Goal: Task Accomplishment & Management: Complete application form

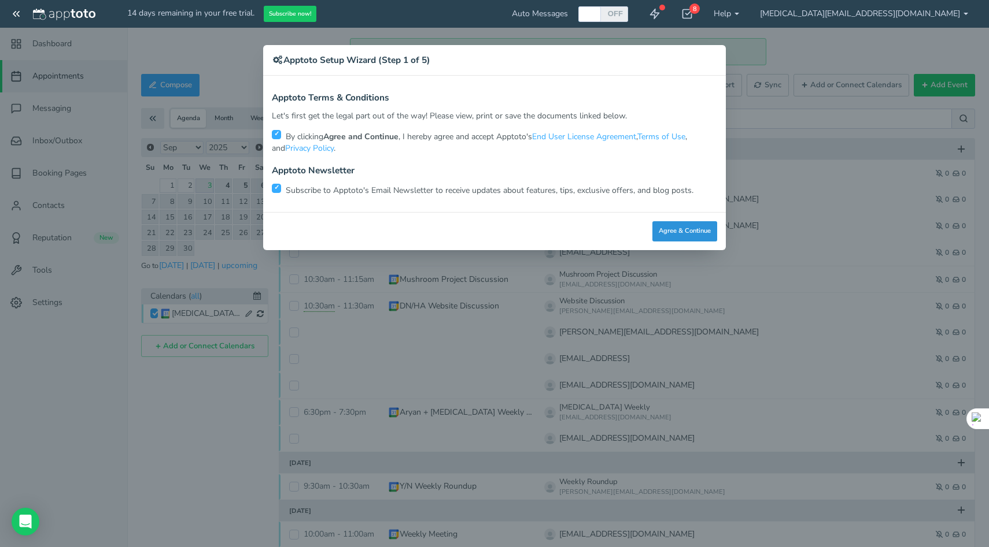
click at [661, 230] on button "Agree & Continue" at bounding box center [684, 231] width 65 height 20
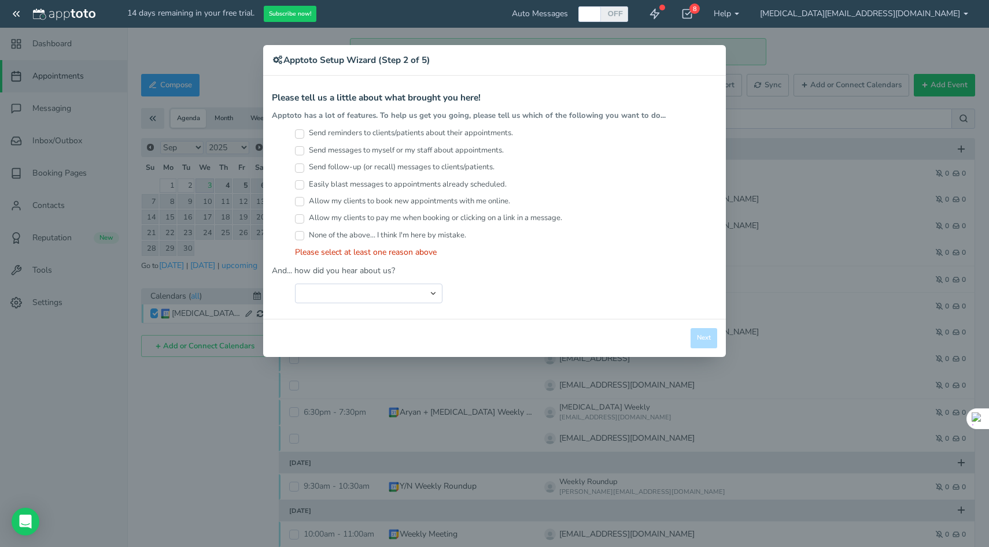
click at [423, 134] on label "Send reminders to clients/patients about their appointments." at bounding box center [404, 133] width 218 height 11
click at [304, 134] on input "Send reminders to clients/patients about their appointments." at bounding box center [299, 133] width 9 height 9
checkbox input "true"
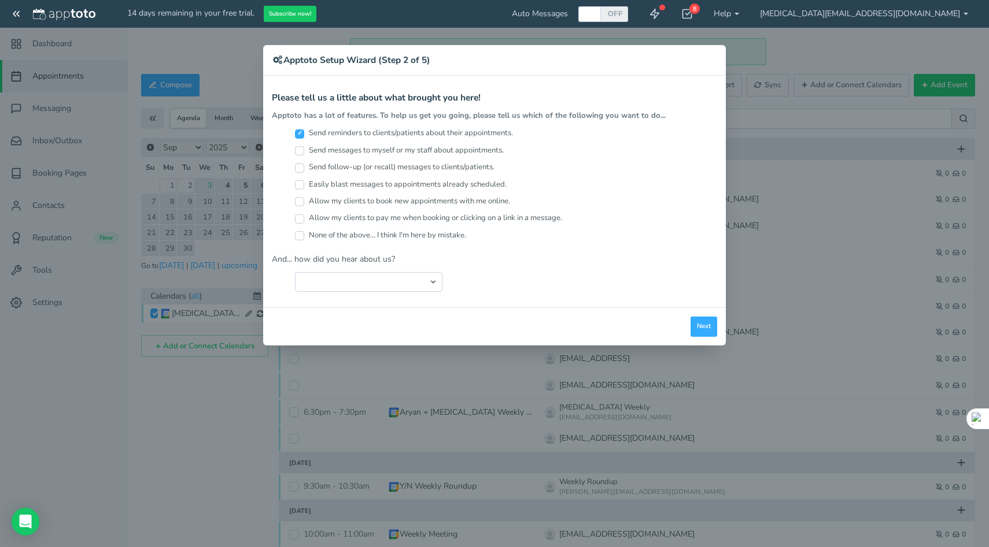
click at [413, 153] on label "Send messages to myself or my staff about appointments." at bounding box center [399, 150] width 209 height 11
click at [304, 153] on input "Send messages to myself or my staff about appointments." at bounding box center [299, 150] width 9 height 9
checkbox input "true"
click at [414, 169] on label "Send follow-up (or recall) messages to clients/patients." at bounding box center [394, 167] width 199 height 11
click at [304, 169] on input "Send follow-up (or recall) messages to clients/patients." at bounding box center [299, 168] width 9 height 9
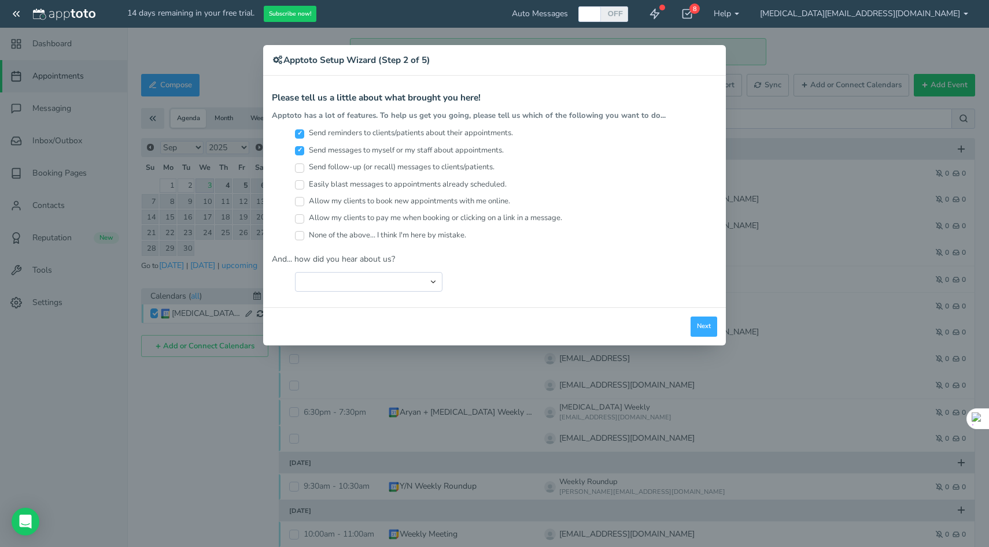
checkbox input "true"
click at [379, 185] on label "Easily blast messages to appointments already scheduled." at bounding box center [401, 184] width 212 height 11
click at [304, 185] on input "Easily blast messages to appointments already scheduled." at bounding box center [299, 184] width 9 height 9
checkbox input "true"
click at [372, 203] on label "Allow my clients to book new appointments with me online." at bounding box center [402, 201] width 215 height 11
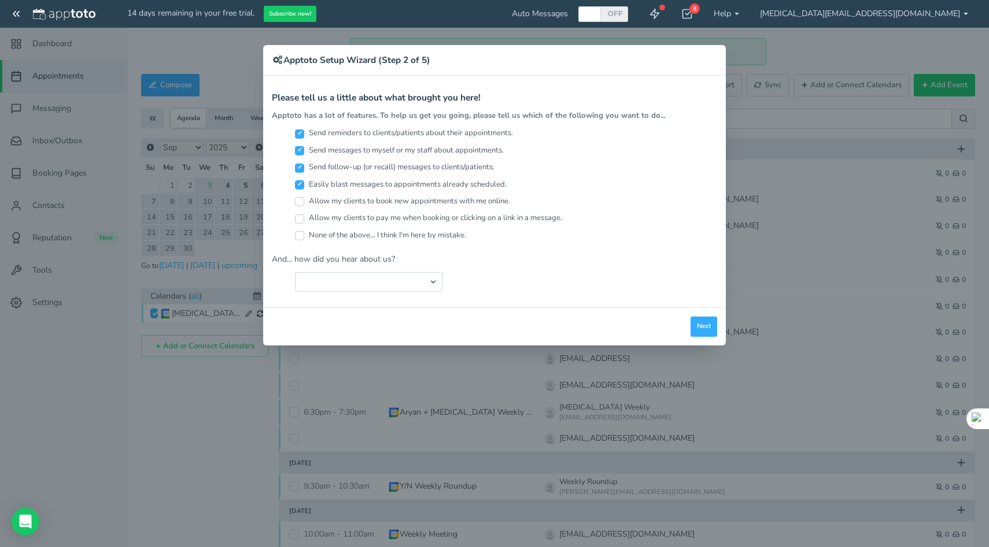
click at [304, 203] on input "Allow my clients to book new appointments with me online." at bounding box center [299, 201] width 9 height 9
checkbox input "true"
click at [414, 291] on div "Apptoto Terms & Conditions Let's first get the legal part out of the way! Pleas…" at bounding box center [494, 192] width 462 height 232
click at [416, 284] on select "Search Engine (Google, Yahoo, Bing, etc.) Search Engine Advertisement Blog Post…" at bounding box center [368, 282] width 147 height 20
select select "string:Other"
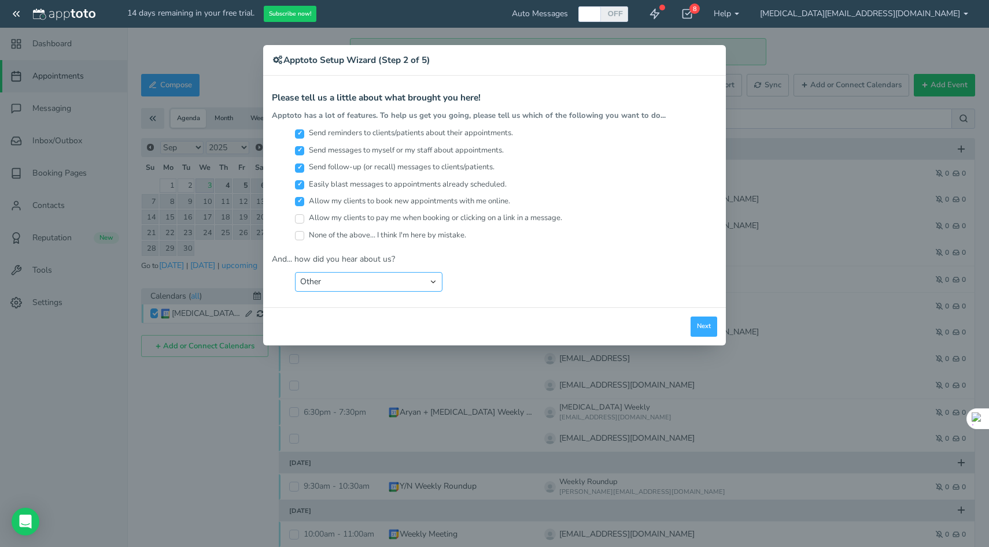
click at [295, 272] on select "Search Engine (Google, Yahoo, Bing, etc.) Search Engine Advertisement Blog Post…" at bounding box center [368, 282] width 147 height 20
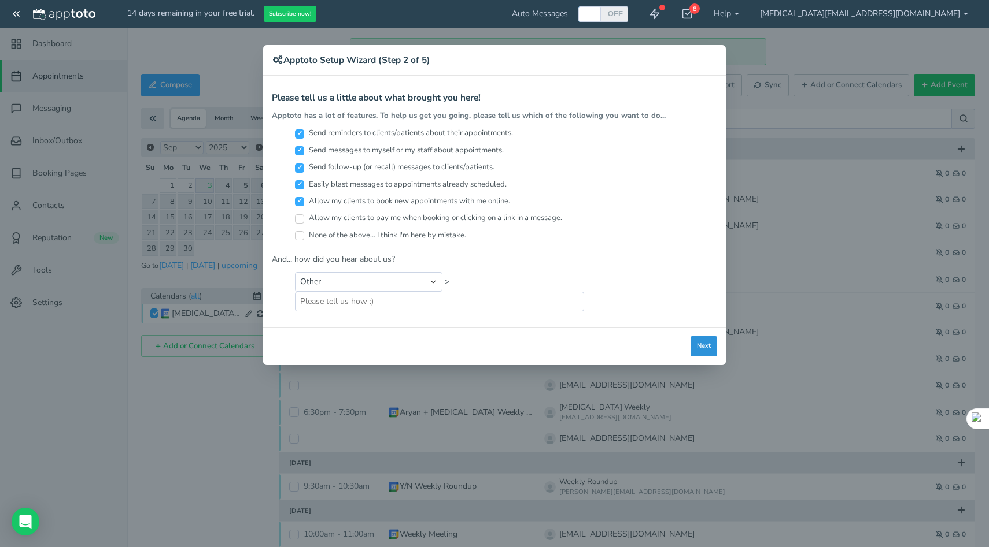
click at [704, 347] on button "Next" at bounding box center [703, 346] width 27 height 20
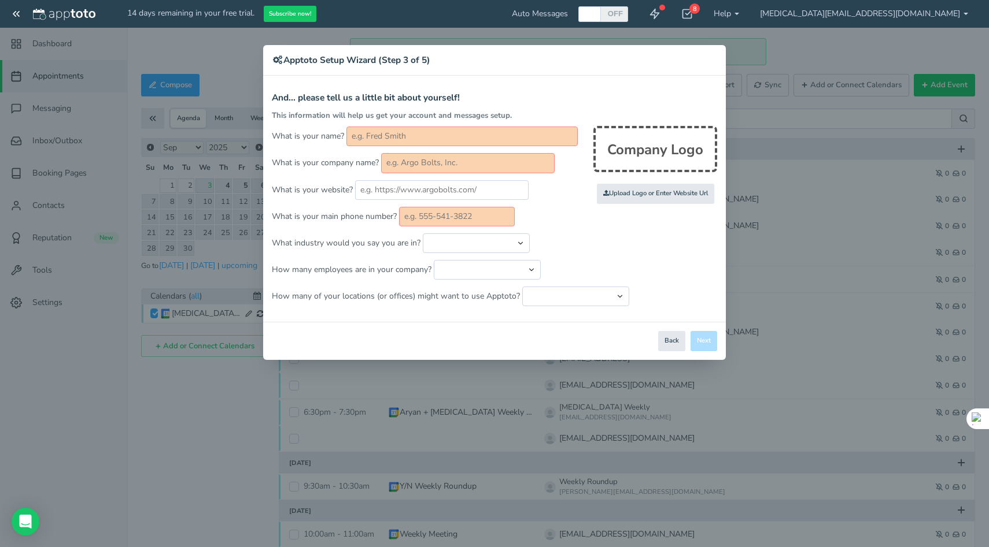
click at [384, 139] on input "text" at bounding box center [461, 137] width 231 height 20
type input "[MEDICAL_DATA][PERSON_NAME]"
type input "07466533595"
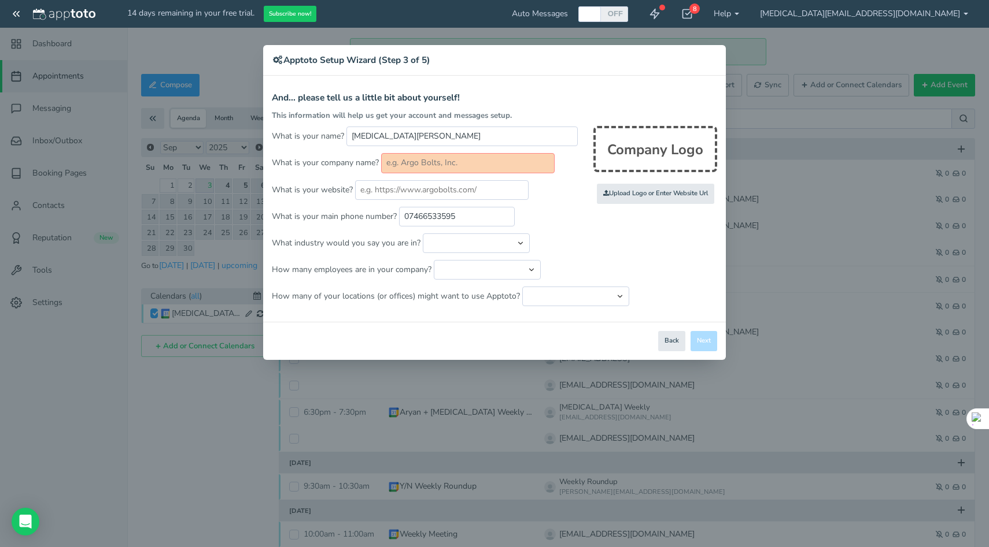
click at [437, 164] on input "text" at bounding box center [467, 163] width 173 height 20
type input "[PERSON_NAME]"
click at [433, 188] on input "text" at bounding box center [441, 190] width 173 height 20
paste input "[URL][DOMAIN_NAME]"
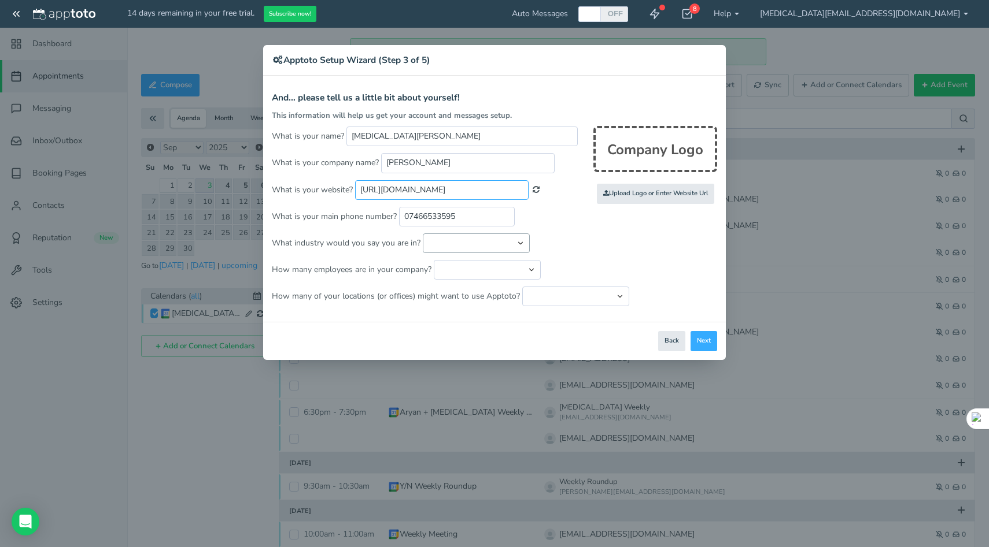
type input "[URL][DOMAIN_NAME]"
click at [467, 246] on select "Automotive Cleaning Services Consulting Education - Classroom Education - Admis…" at bounding box center [476, 244] width 107 height 20
click at [423, 234] on select "Automotive Cleaning Services Consulting Education - Classroom Education - Admis…" at bounding box center [476, 244] width 107 height 20
click at [467, 246] on select "Automotive Cleaning Services Consulting Education - Classroom Education - Admis…" at bounding box center [476, 244] width 107 height 20
select select "string:Sales"
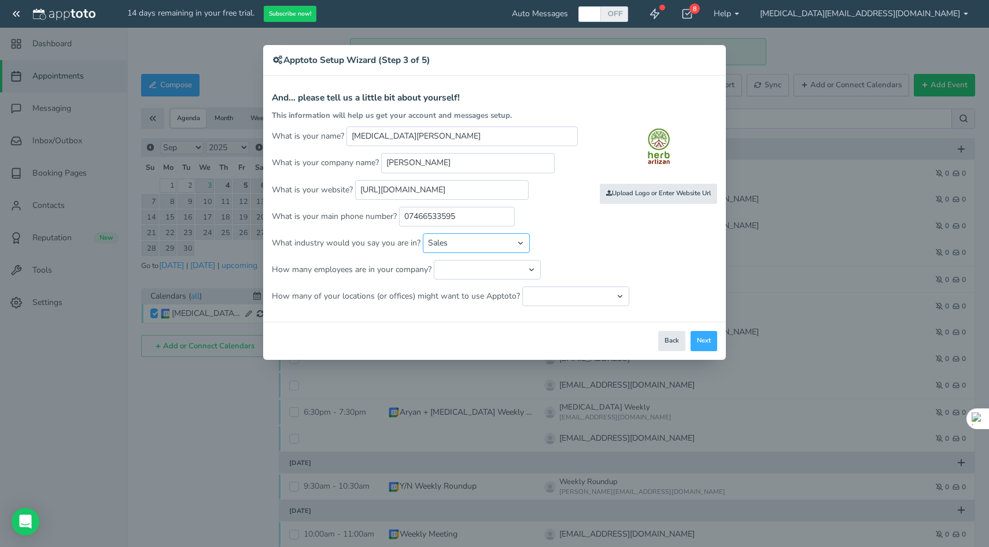
click at [423, 234] on select "Automotive Cleaning Services Consulting Education - Classroom Education - Admis…" at bounding box center [476, 244] width 107 height 20
click at [481, 265] on select "Just me 1 to 5 6 to 10 11 to 25 26 to 50 51 to 100 101 to 500 501 to 1000 More …" at bounding box center [487, 270] width 107 height 20
click at [434, 260] on select "Just me 1 to 5 6 to 10 11 to 25 26 to 50 51 to 100 101 to 500 501 to 1000 More …" at bounding box center [487, 270] width 107 height 20
click at [512, 271] on select "Just me 1 to 5 6 to 10 11 to 25 26 to 50 51 to 100 101 to 500 501 to 1000 More …" at bounding box center [487, 270] width 107 height 20
click at [434, 260] on select "Just me 1 to 5 6 to 10 11 to 25 26 to 50 51 to 100 101 to 500 501 to 1000 More …" at bounding box center [487, 270] width 107 height 20
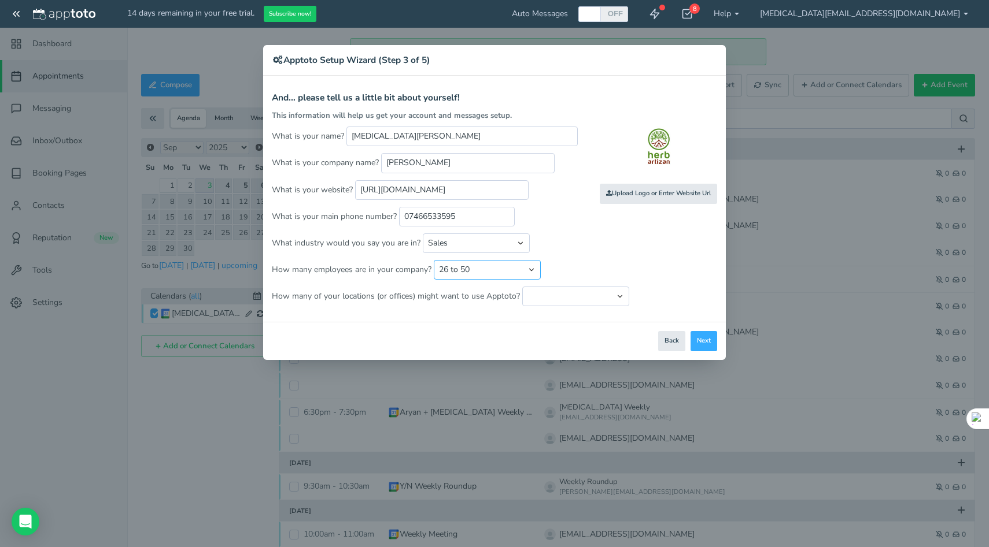
click at [514, 274] on select "Just me 1 to 5 6 to 10 11 to 25 26 to 50 51 to 100 101 to 500 501 to 1000 More …" at bounding box center [487, 270] width 107 height 20
select select "string:11..25"
click at [434, 260] on select "Just me 1 to 5 6 to 10 11 to 25 26 to 50 51 to 100 101 to 500 501 to 1000 More …" at bounding box center [487, 270] width 107 height 20
click at [557, 297] on select "Just one location 2 3 4 5 6 to 10 11 to 25 26 to 50 More than 50" at bounding box center [575, 297] width 107 height 20
select select "string:2"
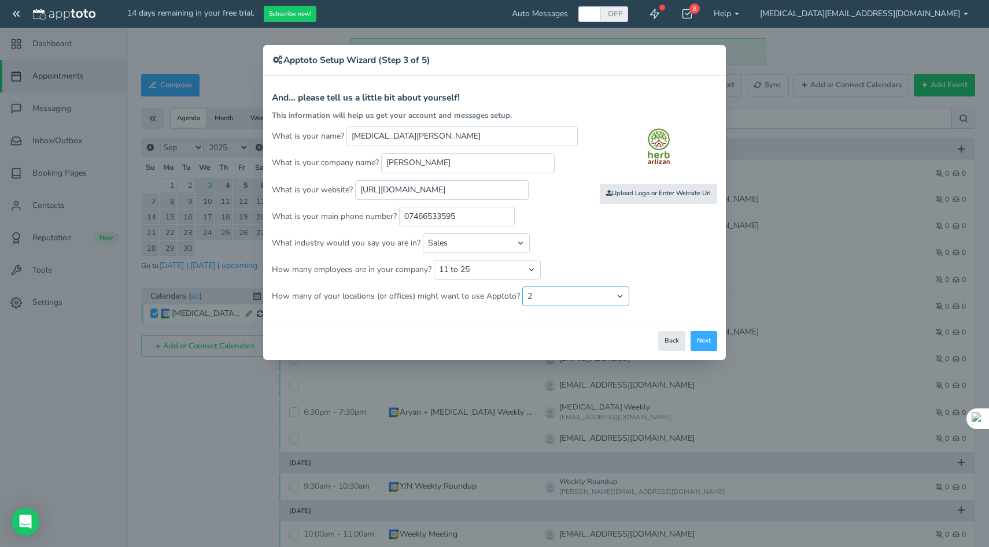
click at [522, 287] on select "Just one location 2 3 4 5 6 to 10 11 to 25 26 to 50 More than 50" at bounding box center [575, 297] width 107 height 20
click at [697, 342] on button "Next" at bounding box center [703, 341] width 27 height 20
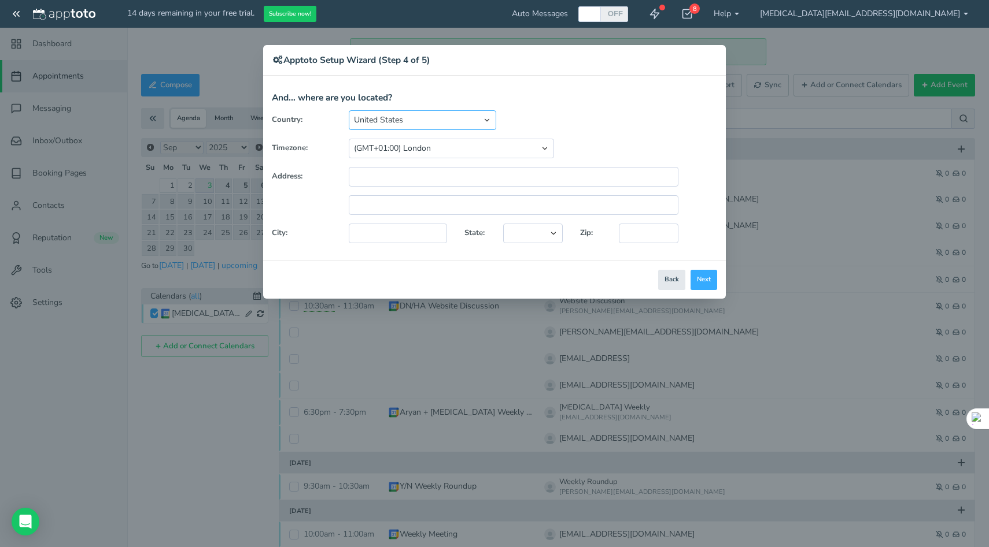
click at [447, 126] on select "United States Canada Australia Bahrain Belgium Denmark Estonia France Germany H…" at bounding box center [422, 120] width 147 height 20
select select "string:[GEOGRAPHIC_DATA]"
click at [349, 110] on select "United States Canada Australia Bahrain Belgium Denmark Estonia France Germany H…" at bounding box center [422, 120] width 147 height 20
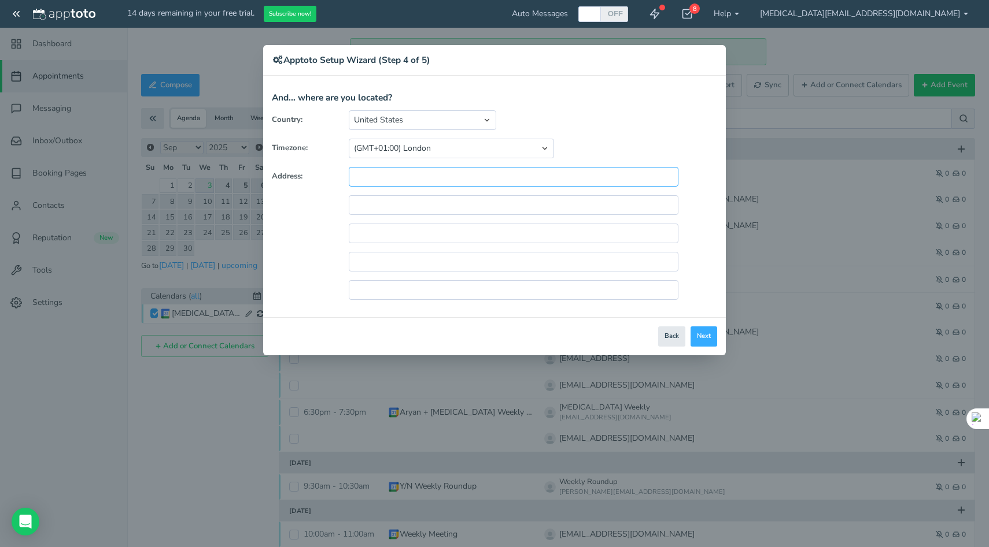
click at [423, 176] on input "text" at bounding box center [514, 177] width 330 height 20
type input "[STREET_ADDRESS]"
click at [701, 342] on button "Next" at bounding box center [703, 337] width 27 height 20
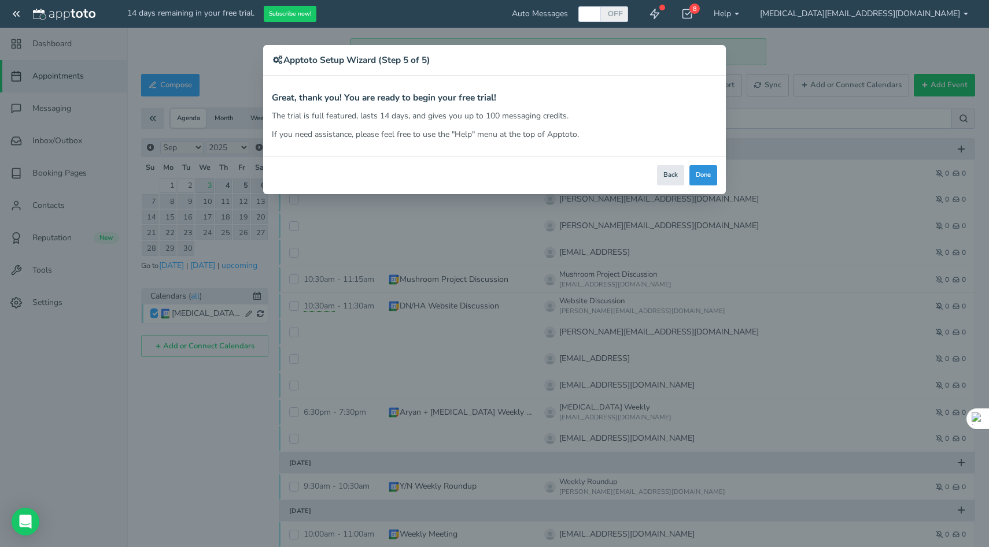
click at [708, 180] on button "Done" at bounding box center [703, 175] width 28 height 20
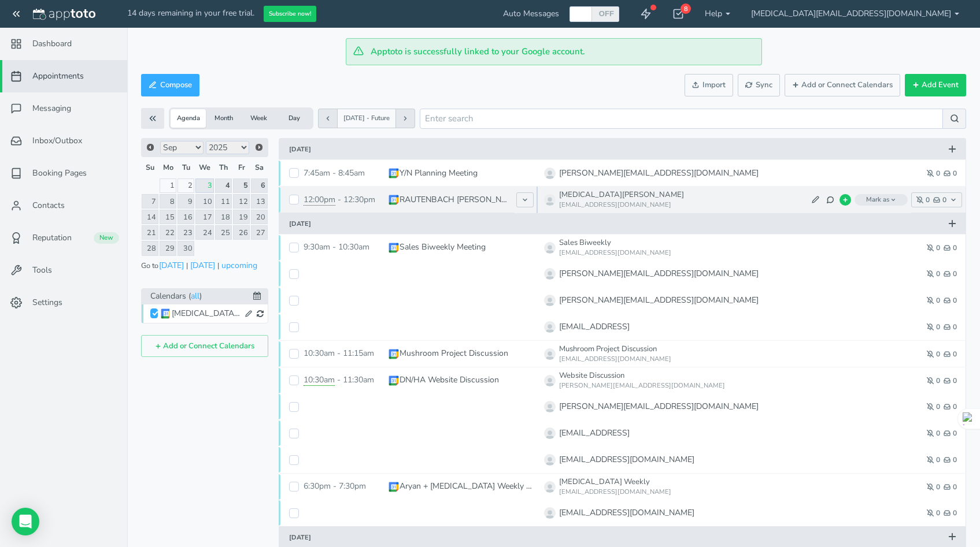
click at [881, 199] on span "Mark as" at bounding box center [880, 200] width 53 height 12
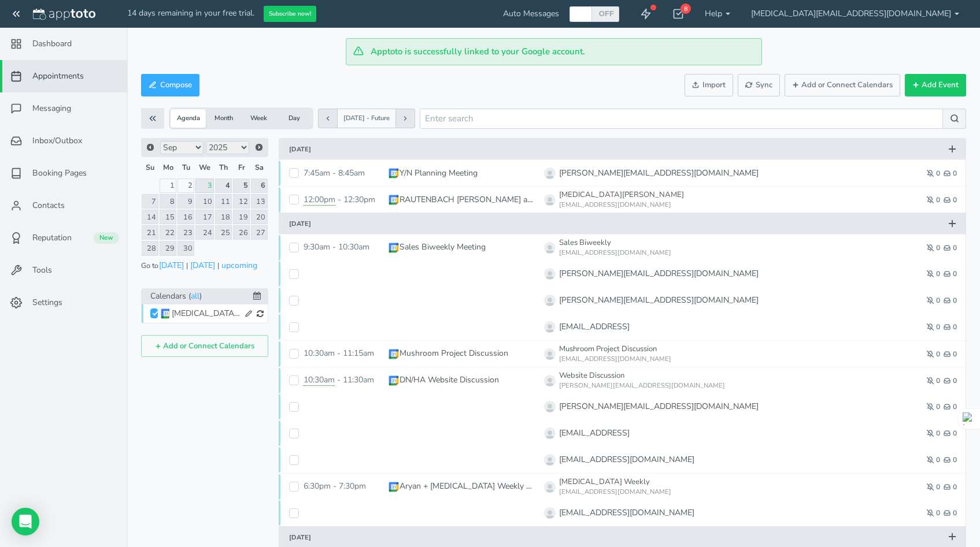
click at [605, 90] on div "Compose Actions Enable Auto Messages Disable Auto Messages Mark as Paid Externa…" at bounding box center [553, 85] width 825 height 28
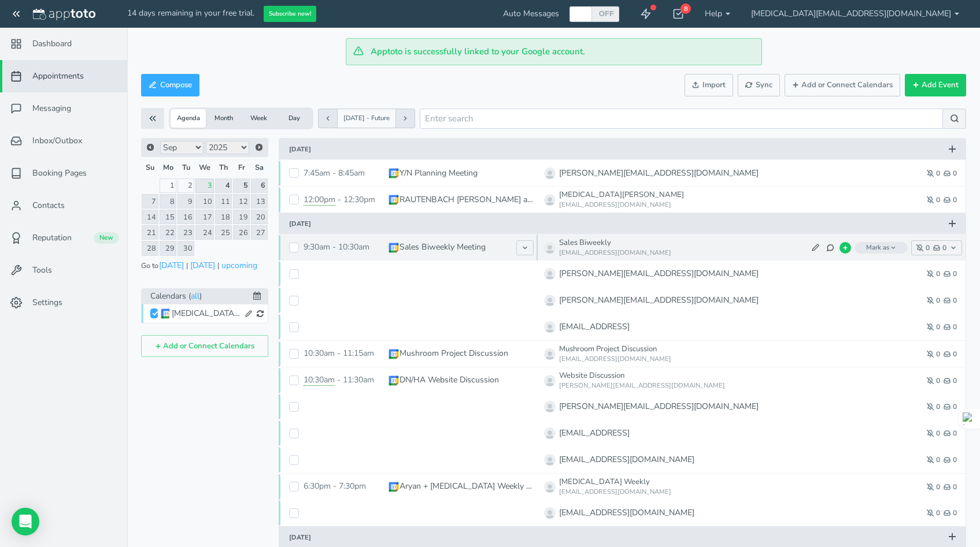
click at [870, 247] on span "Mark as" at bounding box center [880, 248] width 53 height 12
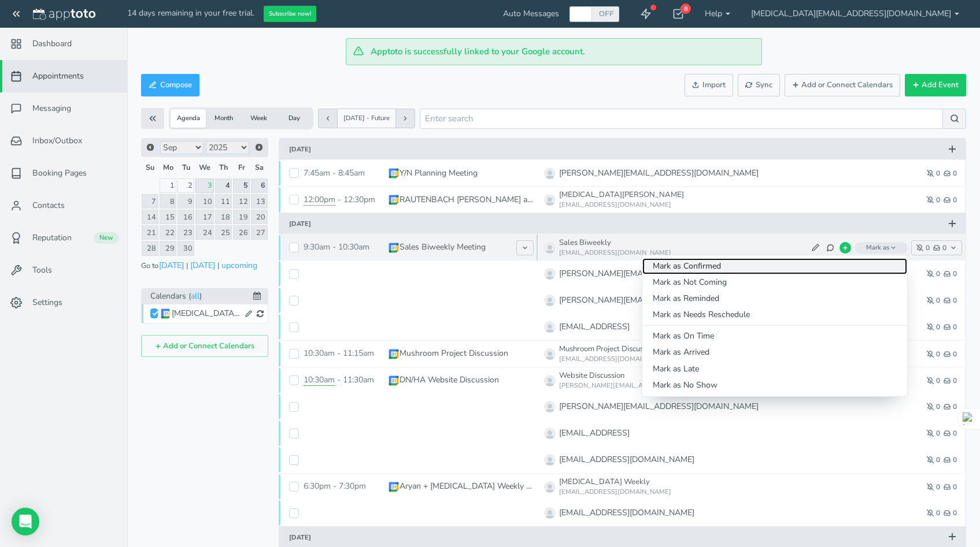
click at [725, 265] on link "Mark as Confirmed" at bounding box center [774, 266] width 265 height 16
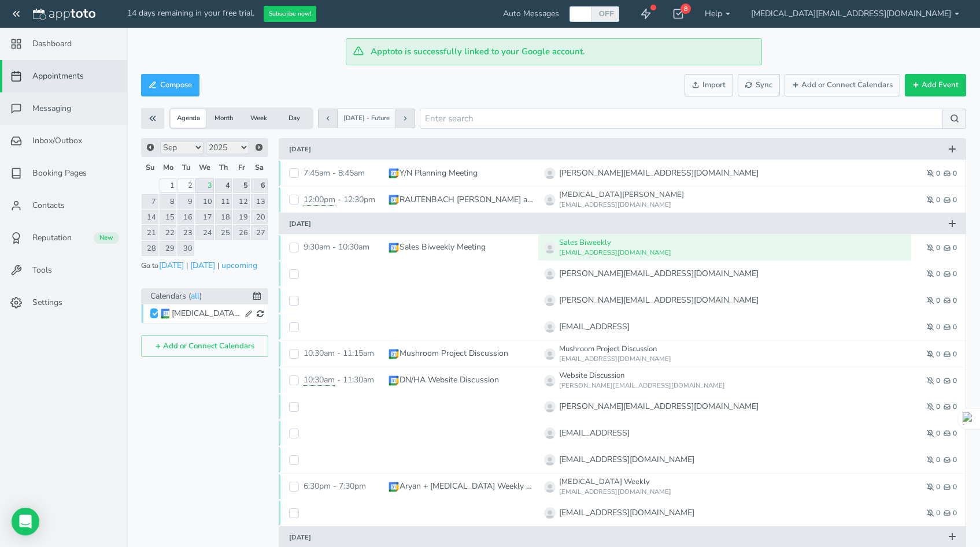
click at [67, 120] on link "Messaging" at bounding box center [63, 108] width 127 height 32
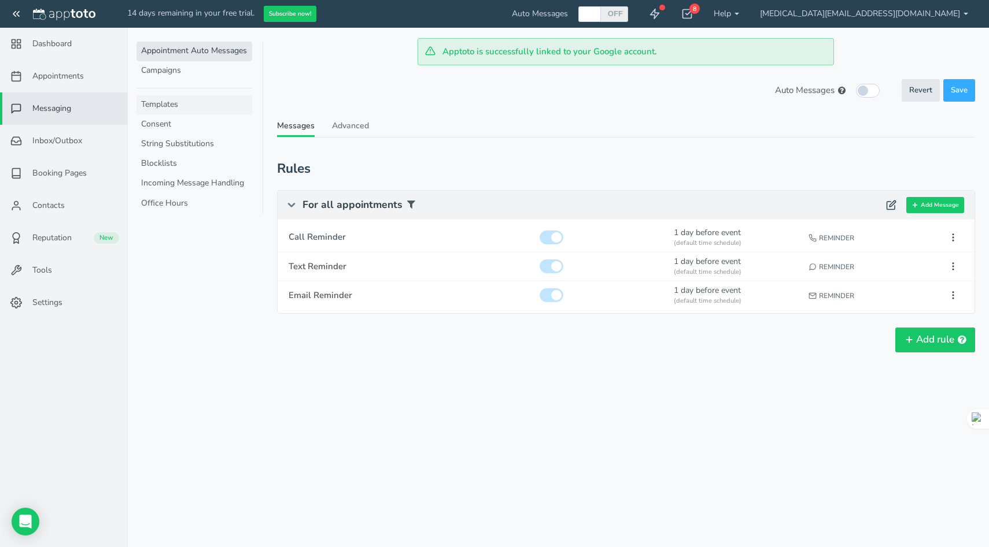
click at [193, 103] on link "Templates" at bounding box center [194, 105] width 116 height 20
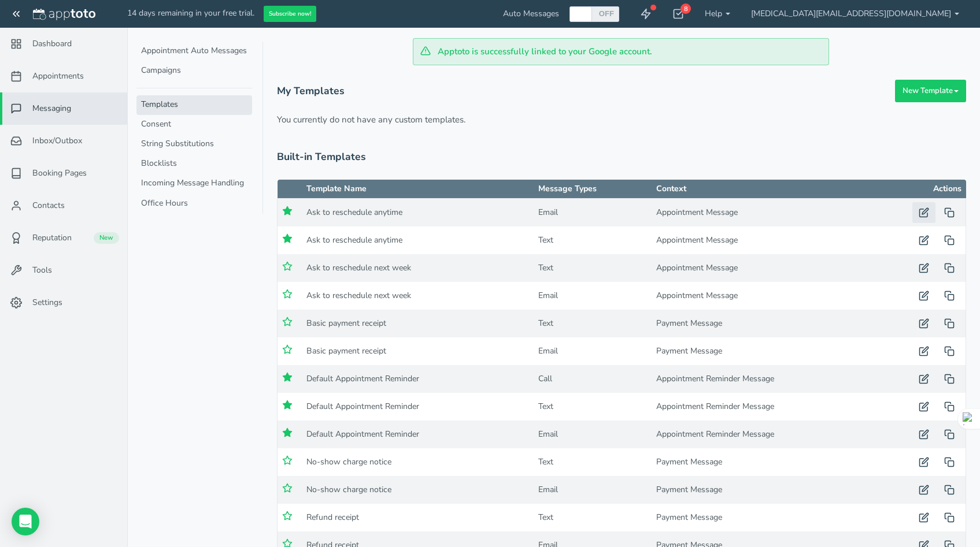
click at [923, 217] on button "button" at bounding box center [923, 212] width 23 height 21
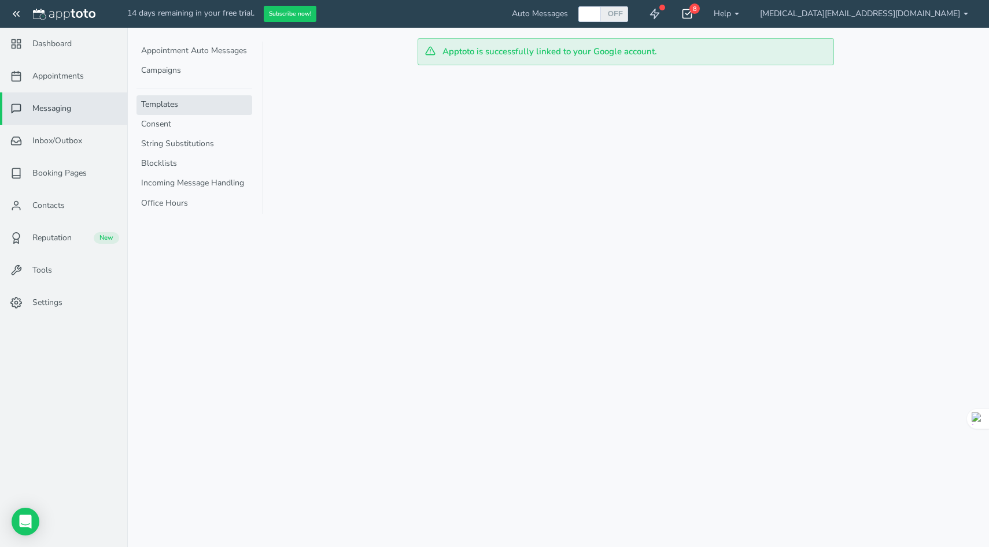
click at [692, 12] on use at bounding box center [687, 14] width 9 height 9
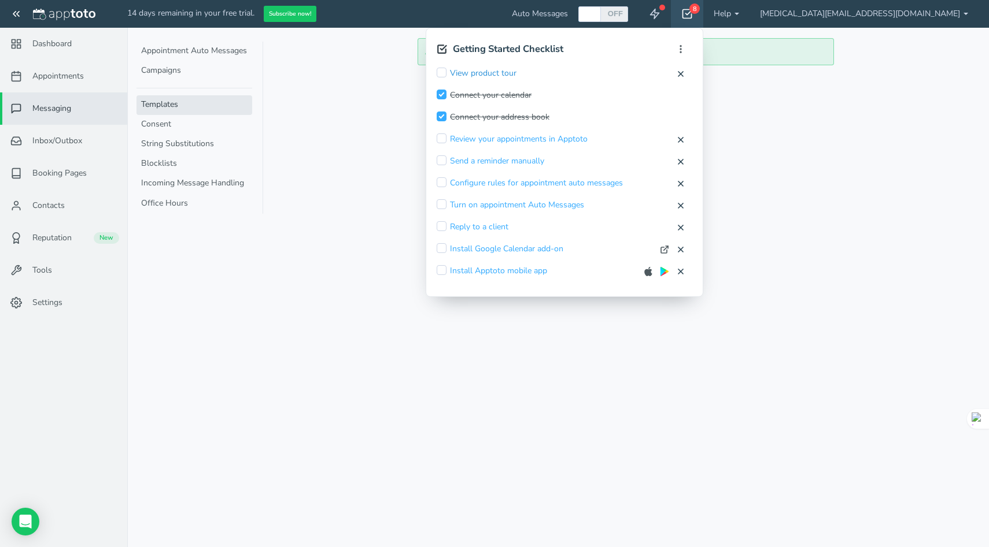
click at [516, 75] on link "View product tour" at bounding box center [483, 74] width 66 height 12
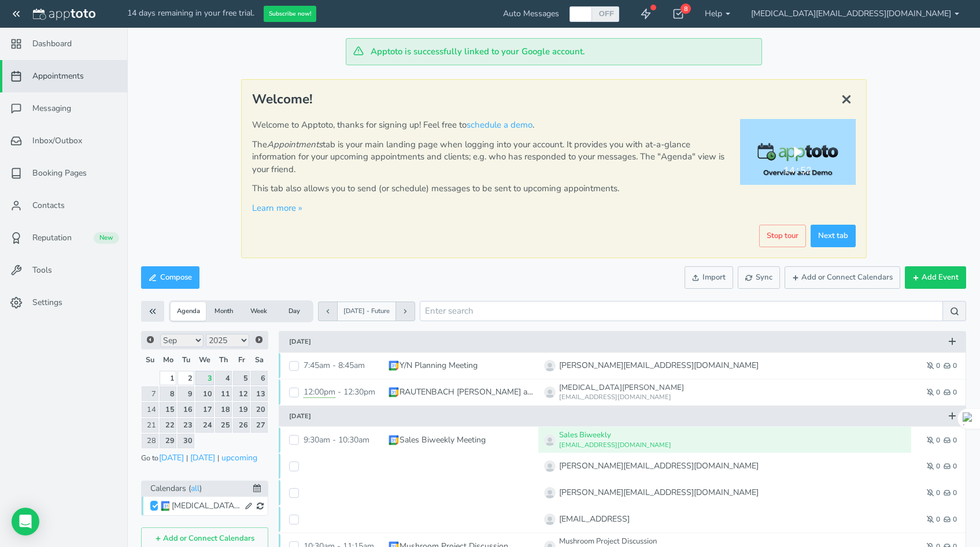
click at [801, 152] on div "Play" at bounding box center [797, 152] width 35 height 22
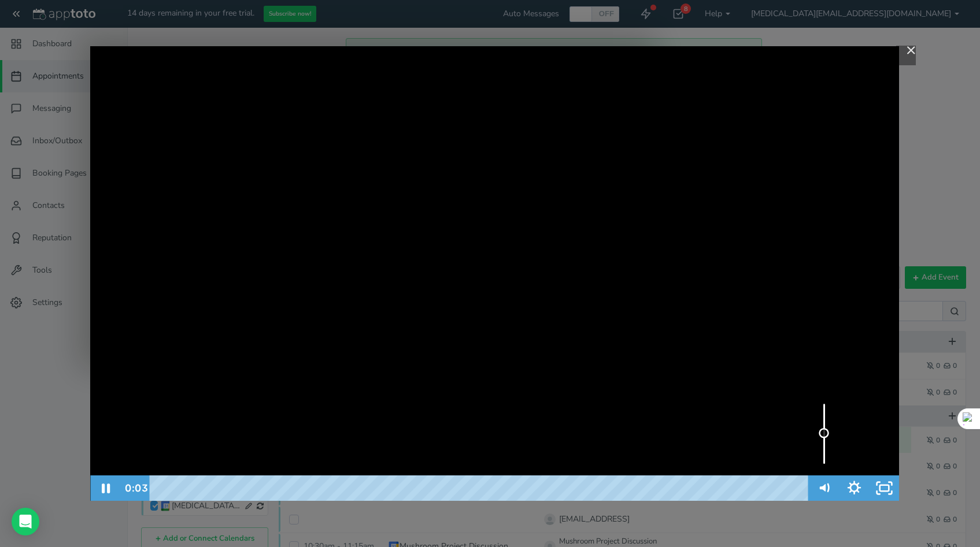
drag, startPoint x: 821, startPoint y: 413, endPoint x: 823, endPoint y: 434, distance: 20.3
click at [823, 434] on div "Volume" at bounding box center [824, 434] width 30 height 83
click at [489, 281] on div "10 Minute Demo & Overview of Apptoto" at bounding box center [494, 273] width 809 height 455
